Goal: Transaction & Acquisition: Purchase product/service

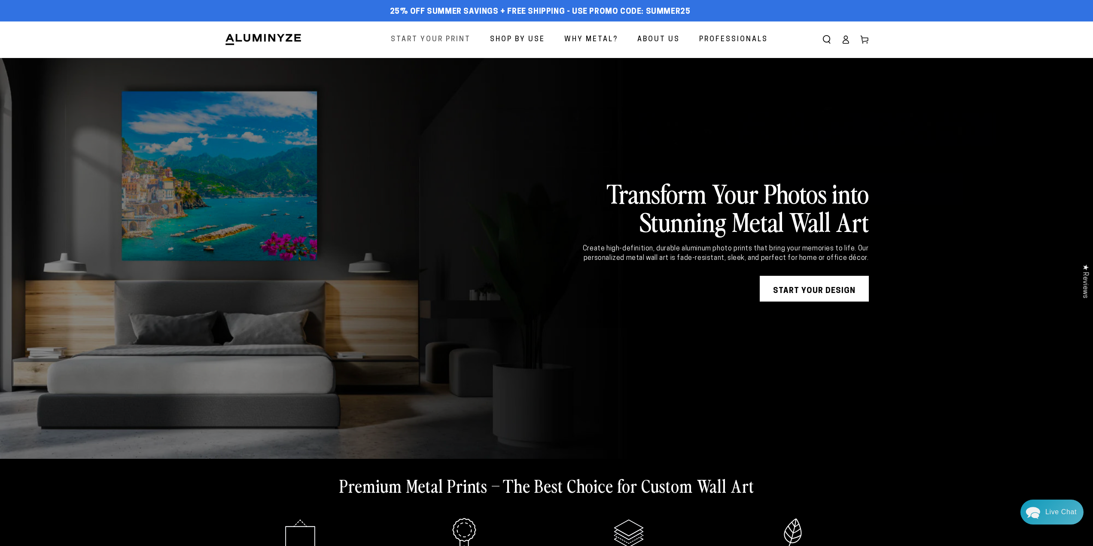
click at [425, 43] on span "Start Your Print" at bounding box center [431, 39] width 80 height 12
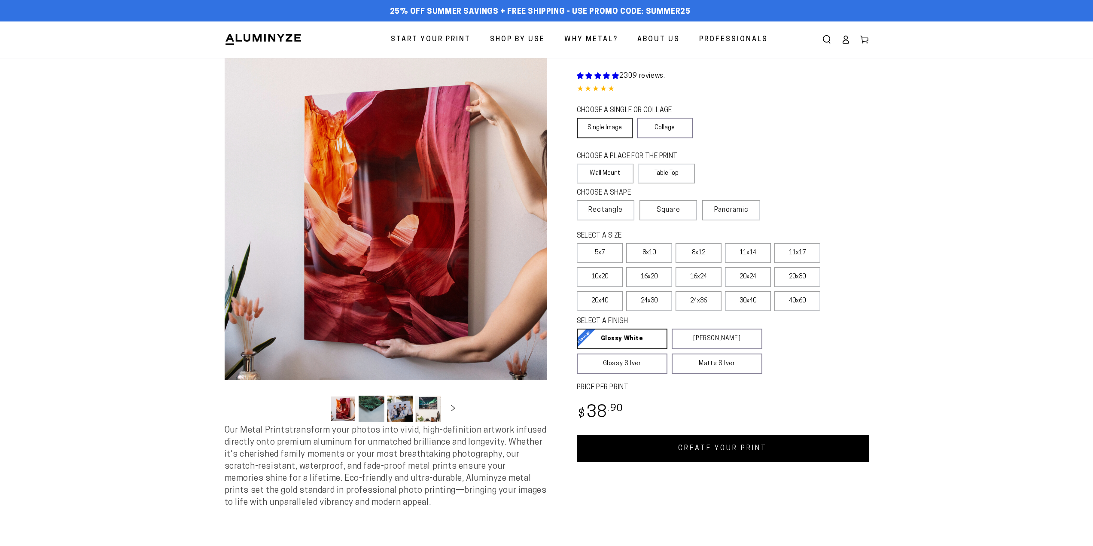
select select "**********"
click at [611, 131] on link "Single Image" at bounding box center [605, 128] width 56 height 21
click at [606, 175] on label "Wall Mount" at bounding box center [605, 174] width 57 height 20
click at [786, 277] on label "20x30" at bounding box center [797, 277] width 46 height 20
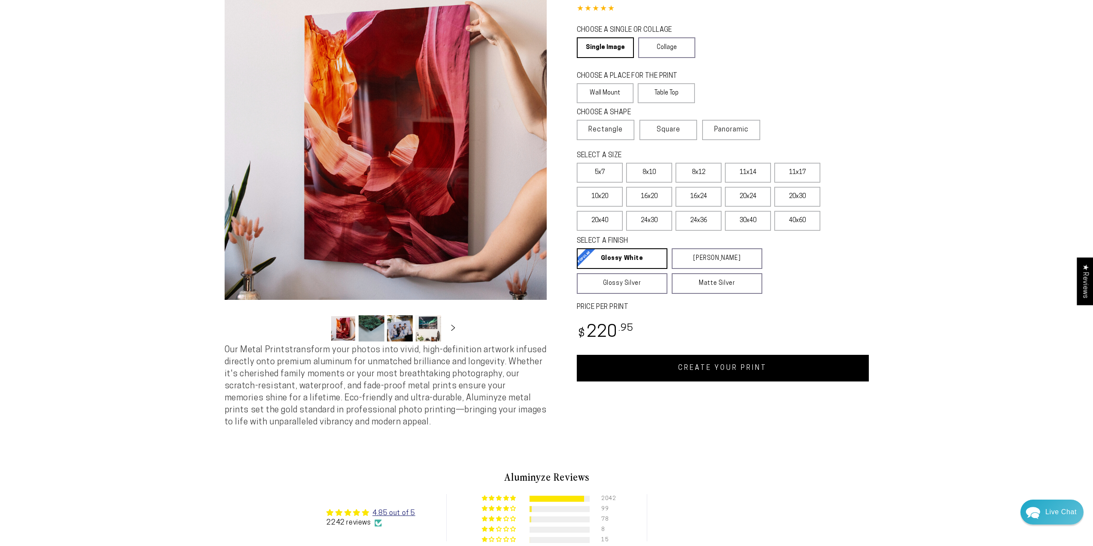
scroll to position [86, 0]
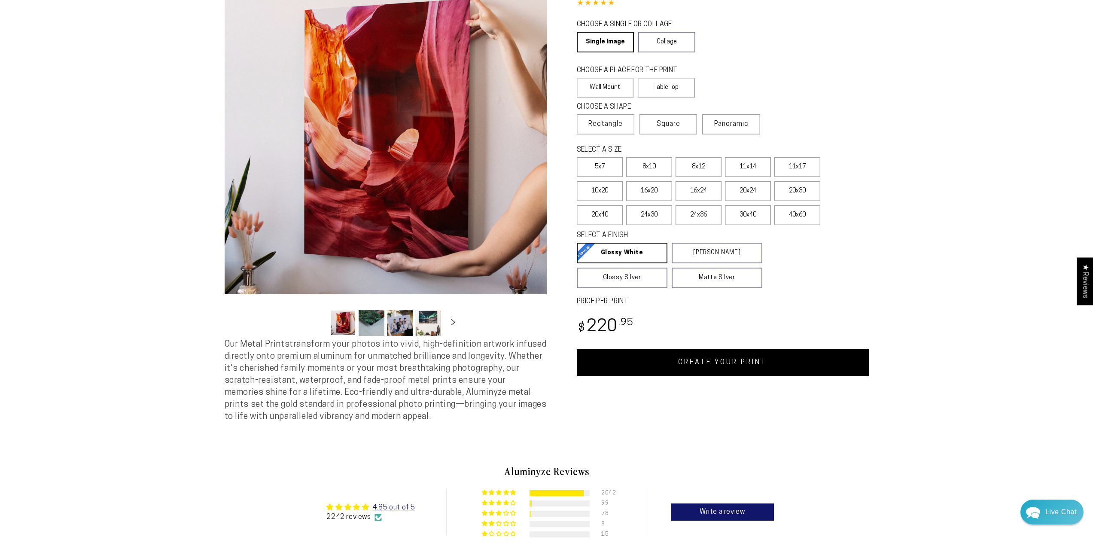
click at [376, 328] on button "Load image 2 in gallery view" at bounding box center [372, 323] width 26 height 26
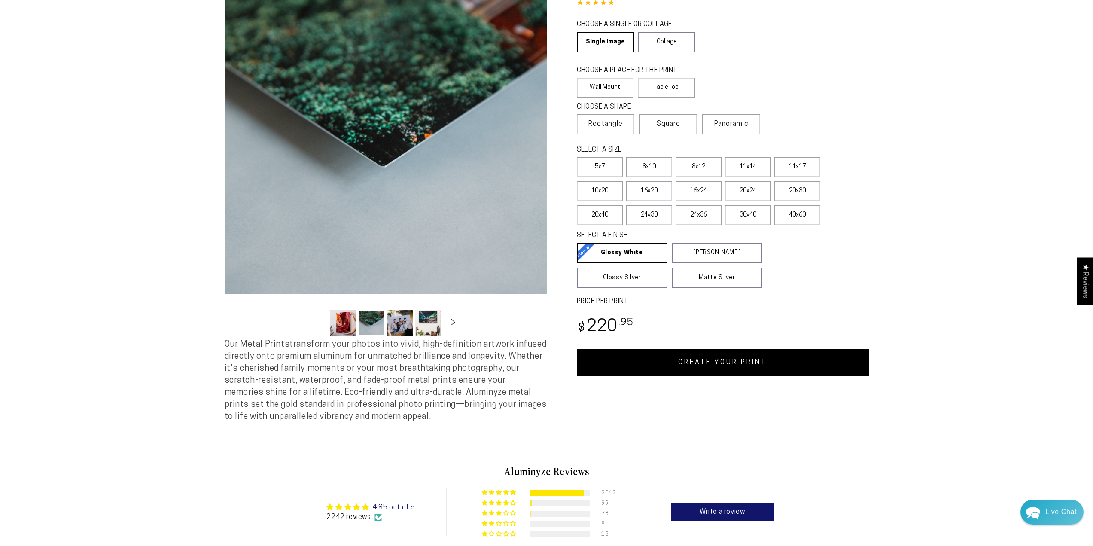
click at [399, 328] on button "Load image 3 in gallery view" at bounding box center [400, 323] width 26 height 26
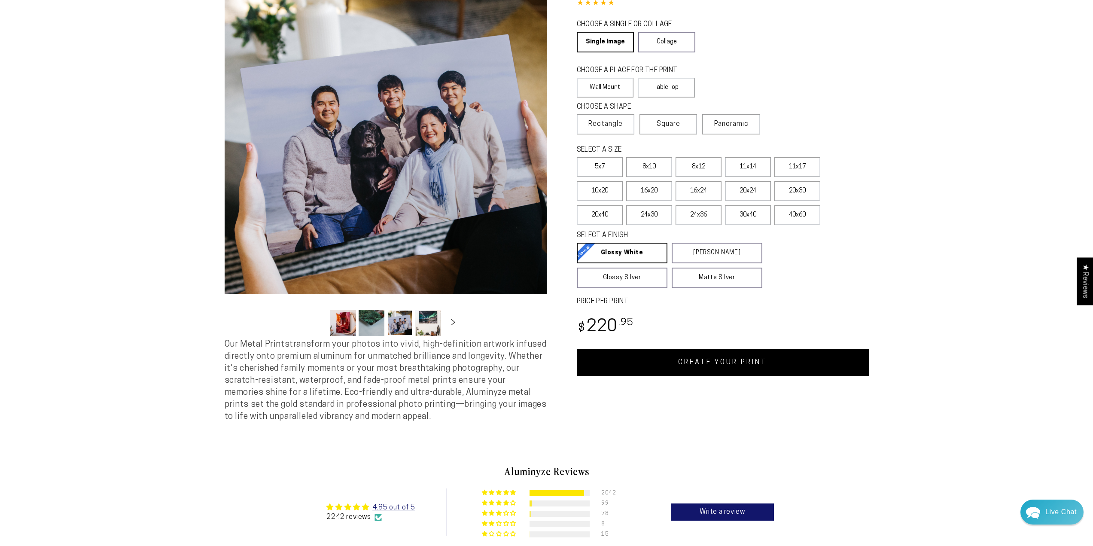
click at [422, 329] on button "Load image 4 in gallery view" at bounding box center [428, 323] width 26 height 26
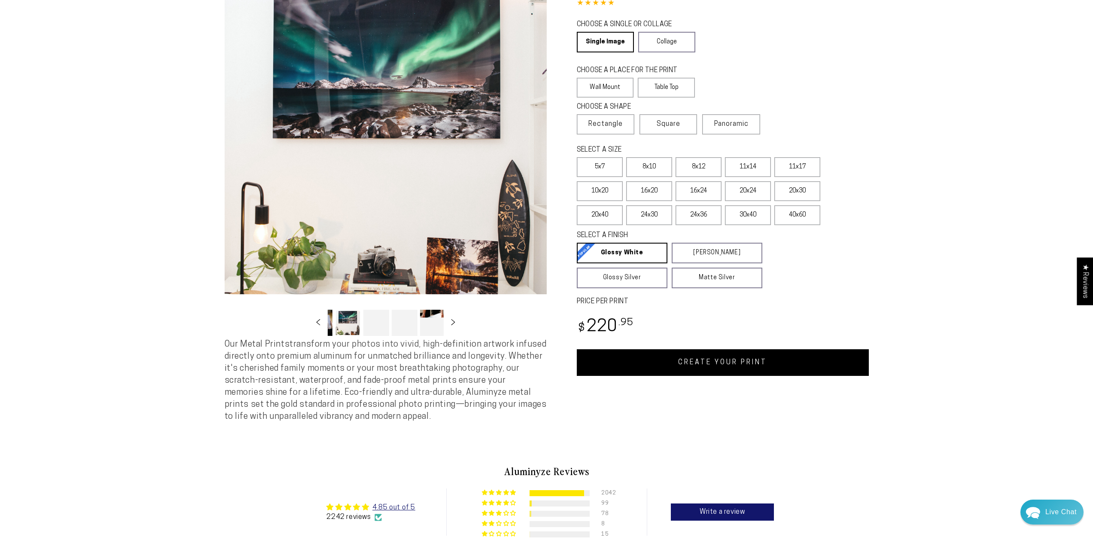
scroll to position [0, 83]
click at [451, 330] on button "Slide right" at bounding box center [453, 322] width 19 height 19
click at [439, 329] on button "Load image 10 in gallery view" at bounding box center [430, 323] width 26 height 26
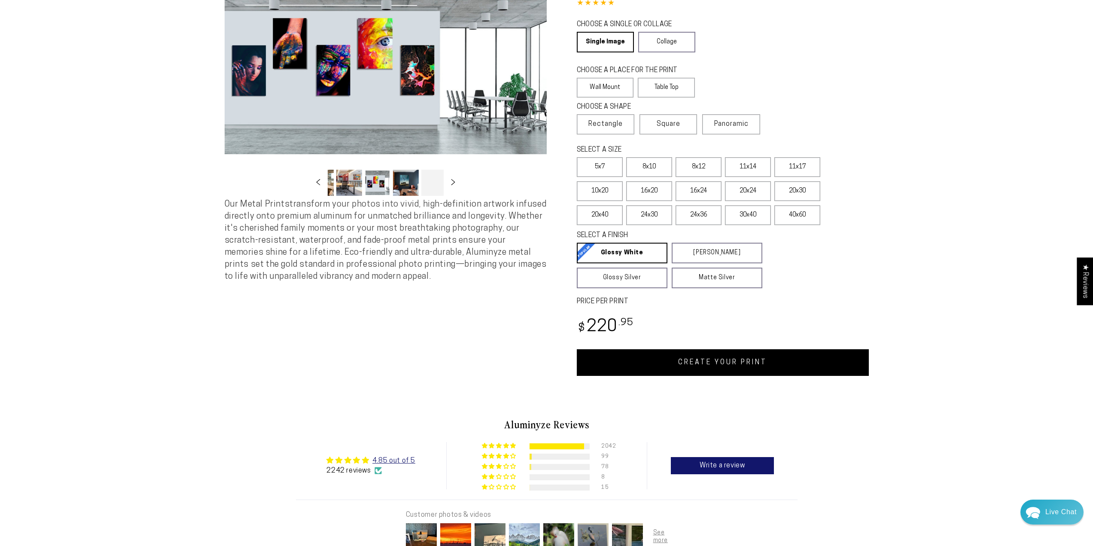
scroll to position [0, 253]
click at [449, 327] on div "Image 10 is now available in gallery view Skip to product information Open medi…" at bounding box center [386, 174] width 322 height 404
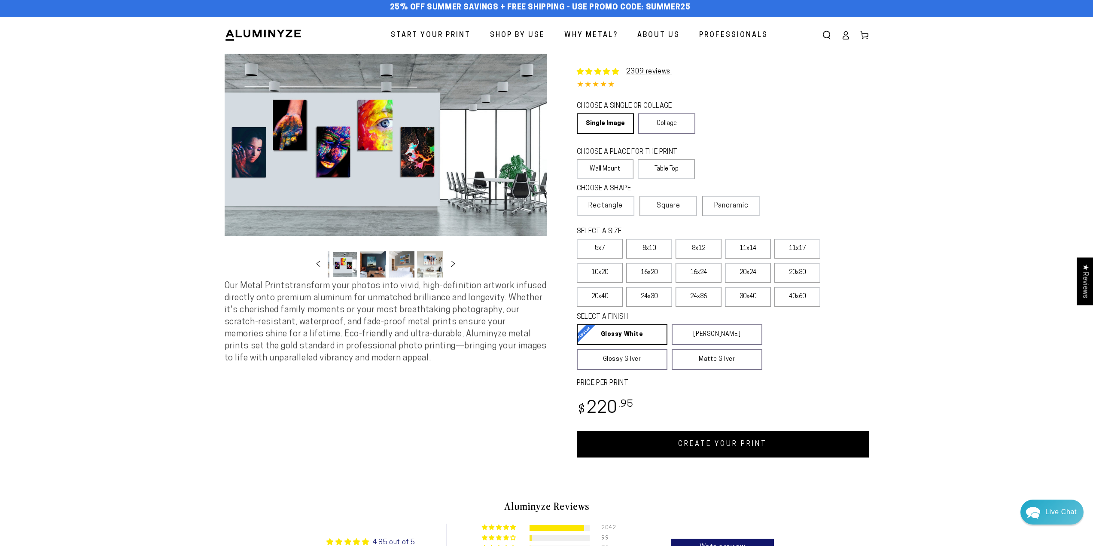
scroll to position [0, 0]
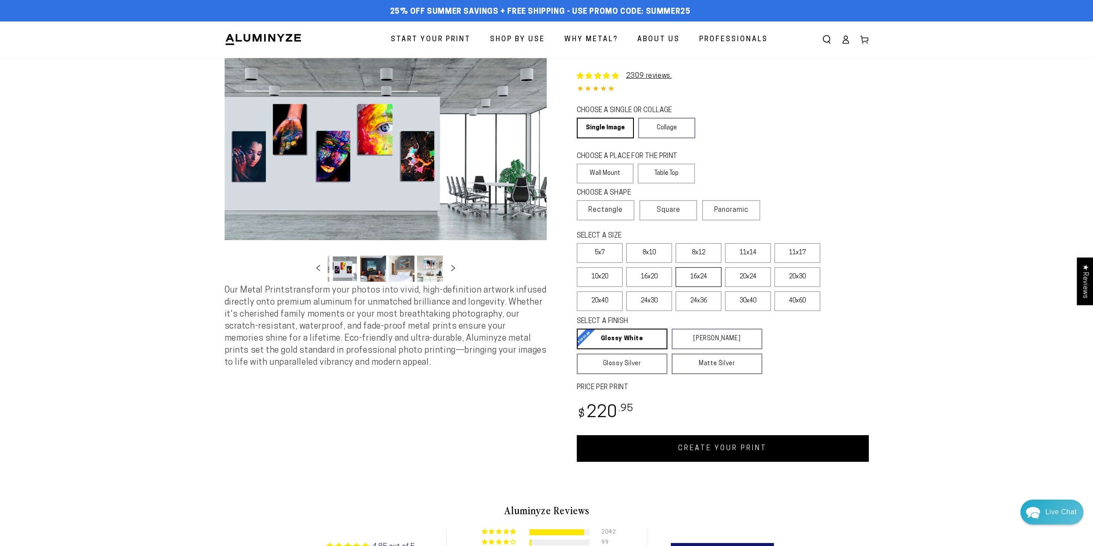
click at [697, 278] on label "16x24" at bounding box center [698, 277] width 46 height 20
click at [797, 278] on label "20x30" at bounding box center [797, 277] width 46 height 20
click at [760, 272] on label "20x24" at bounding box center [748, 277] width 46 height 20
click at [800, 272] on label "20x30" at bounding box center [797, 277] width 46 height 20
click at [713, 275] on label "16x24" at bounding box center [698, 277] width 46 height 20
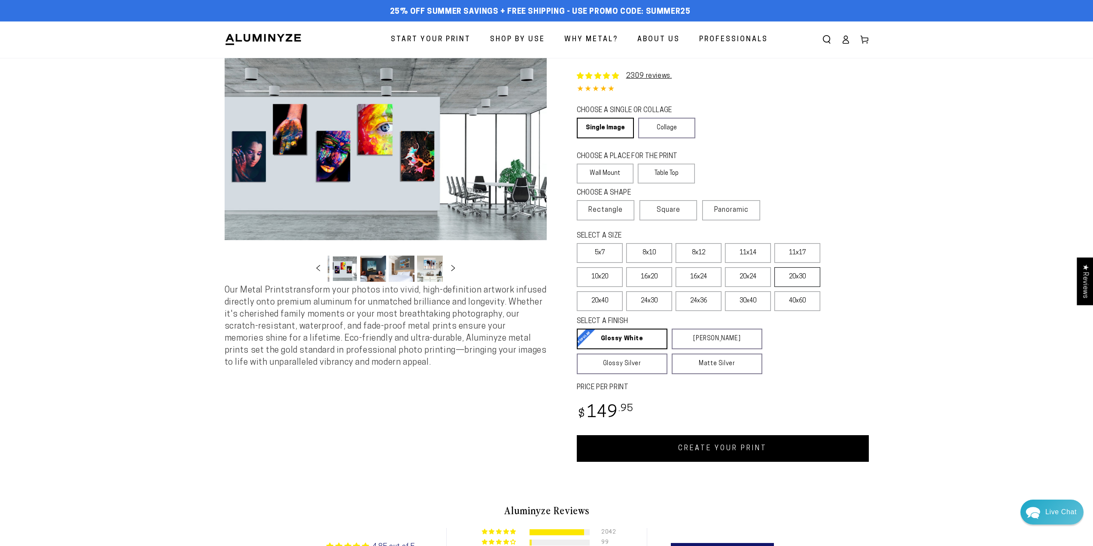
click at [792, 276] on label "20x30" at bounding box center [797, 277] width 46 height 20
click at [381, 134] on button "Open media 10 in modal" at bounding box center [386, 149] width 322 height 182
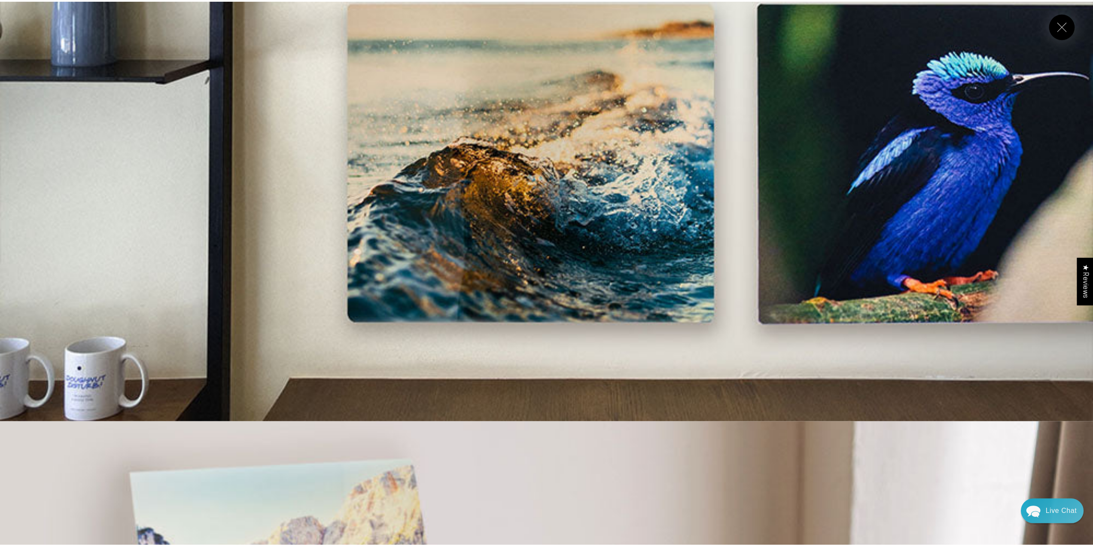
scroll to position [15891, 0]
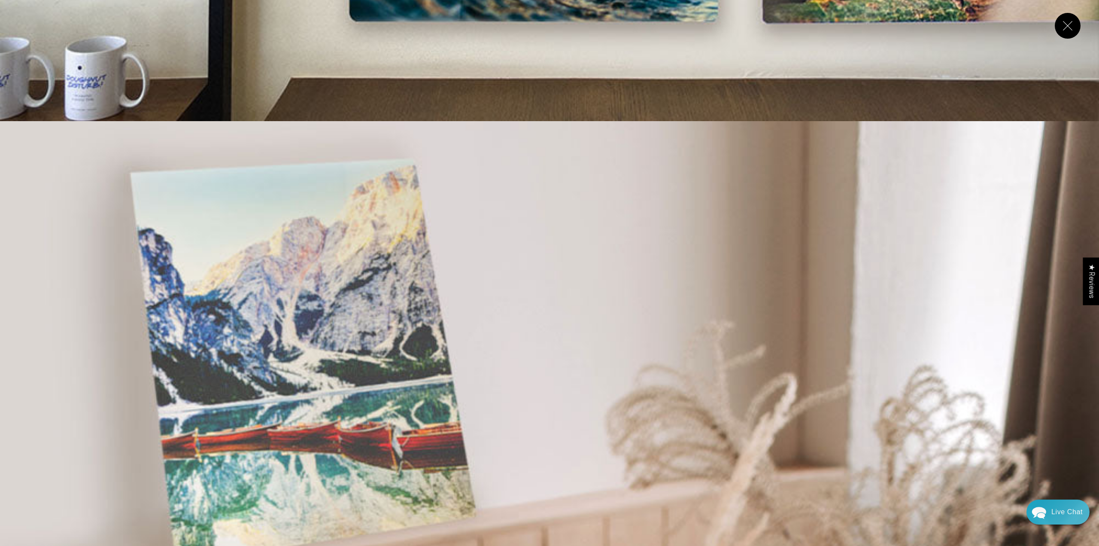
click at [1070, 28] on button "Close" at bounding box center [1068, 26] width 26 height 26
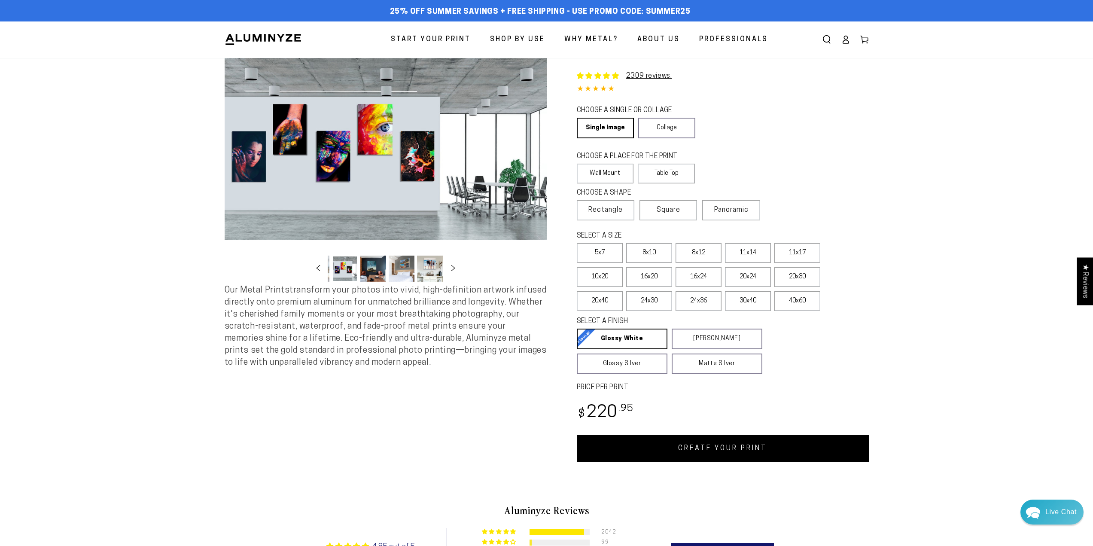
scroll to position [15804, 0]
click at [588, 36] on span "Why Metal?" at bounding box center [591, 39] width 54 height 12
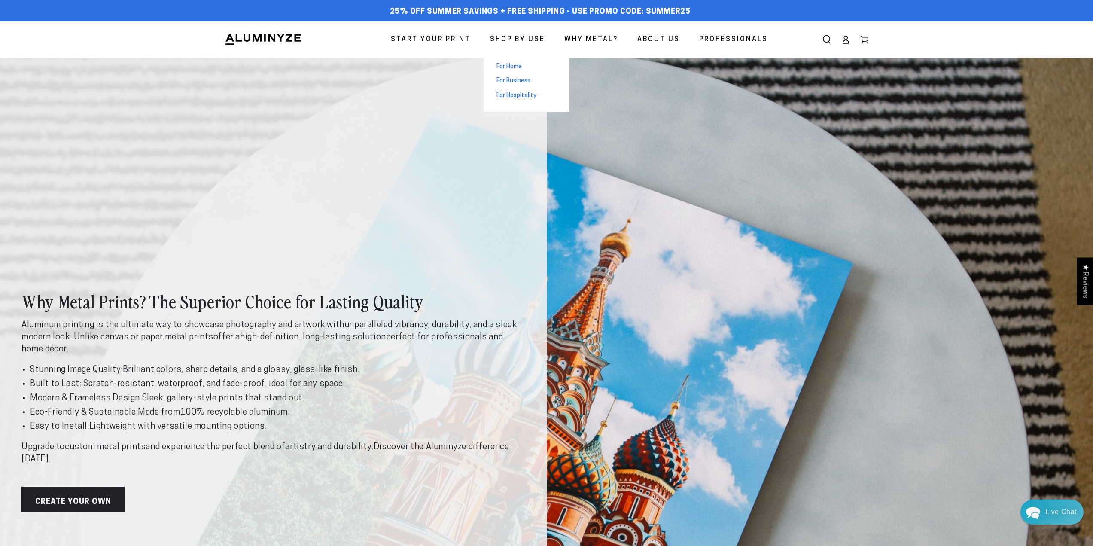
click at [515, 80] on span "For Business" at bounding box center [513, 81] width 34 height 9
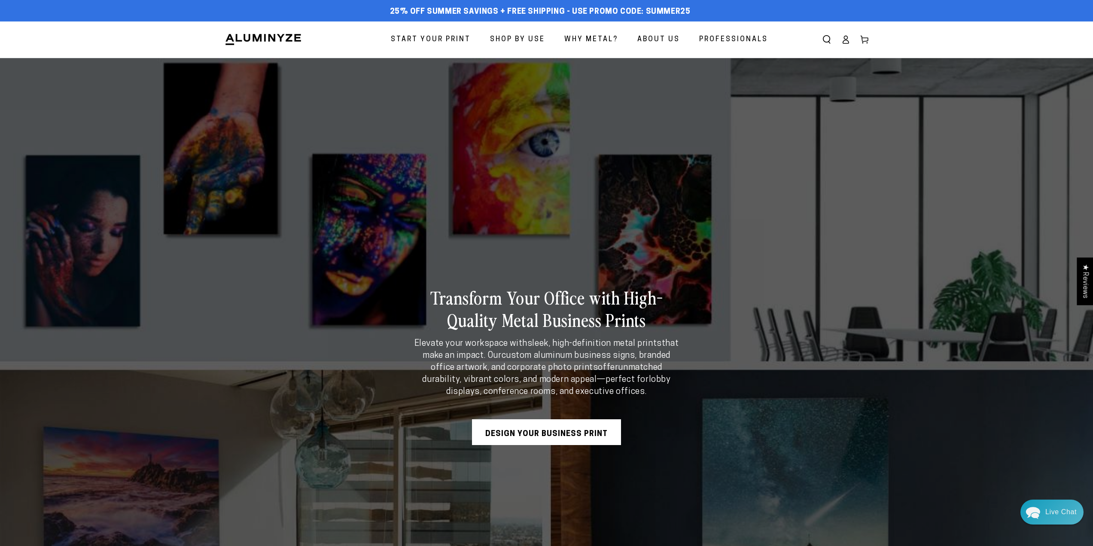
click at [740, 44] on span "Professionals" at bounding box center [733, 39] width 69 height 12
